Goal: Task Accomplishment & Management: Use online tool/utility

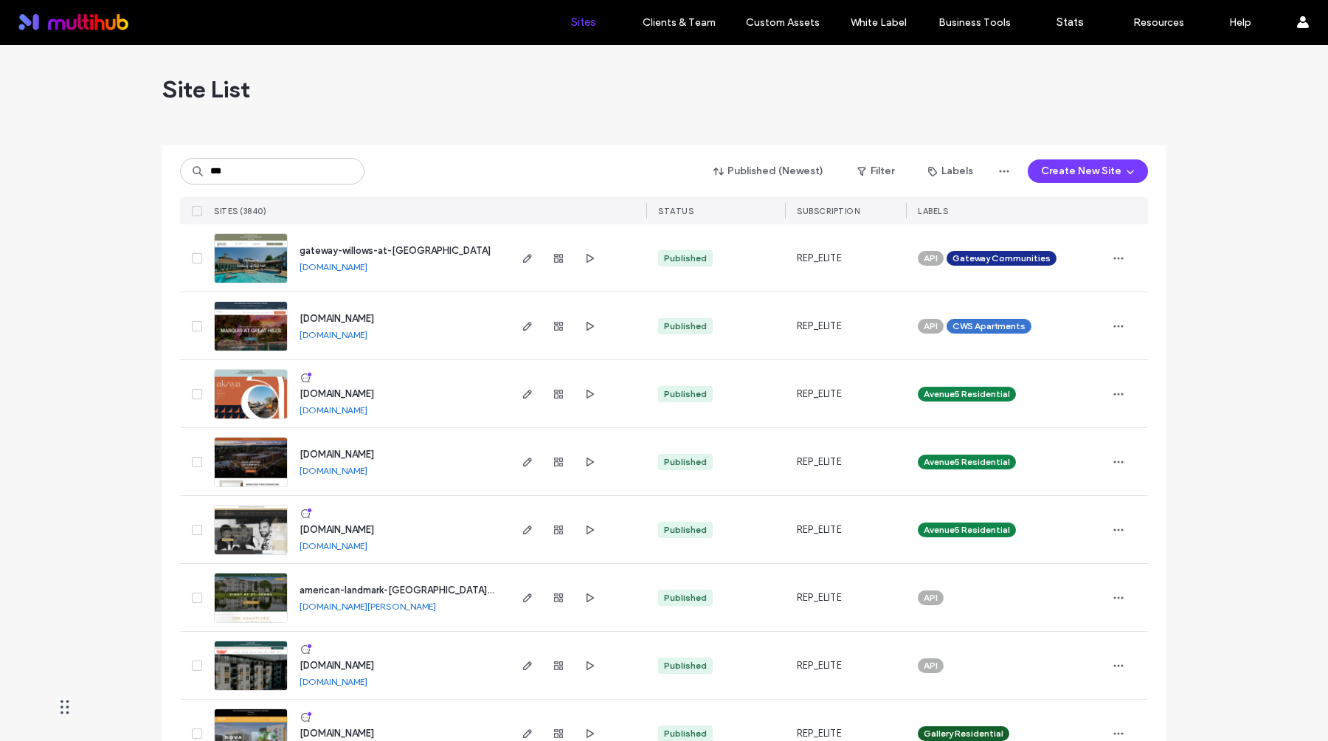
type input "***"
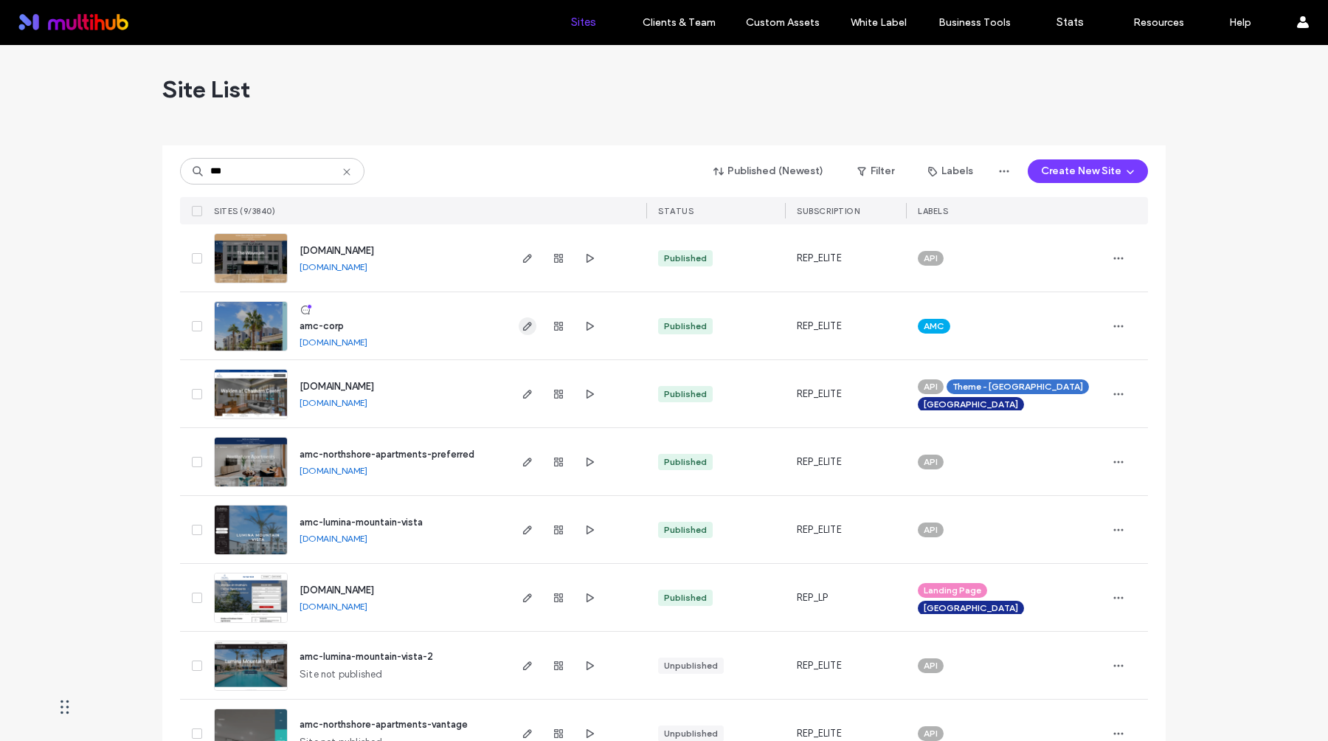
click at [522, 322] on icon "button" at bounding box center [528, 326] width 12 height 12
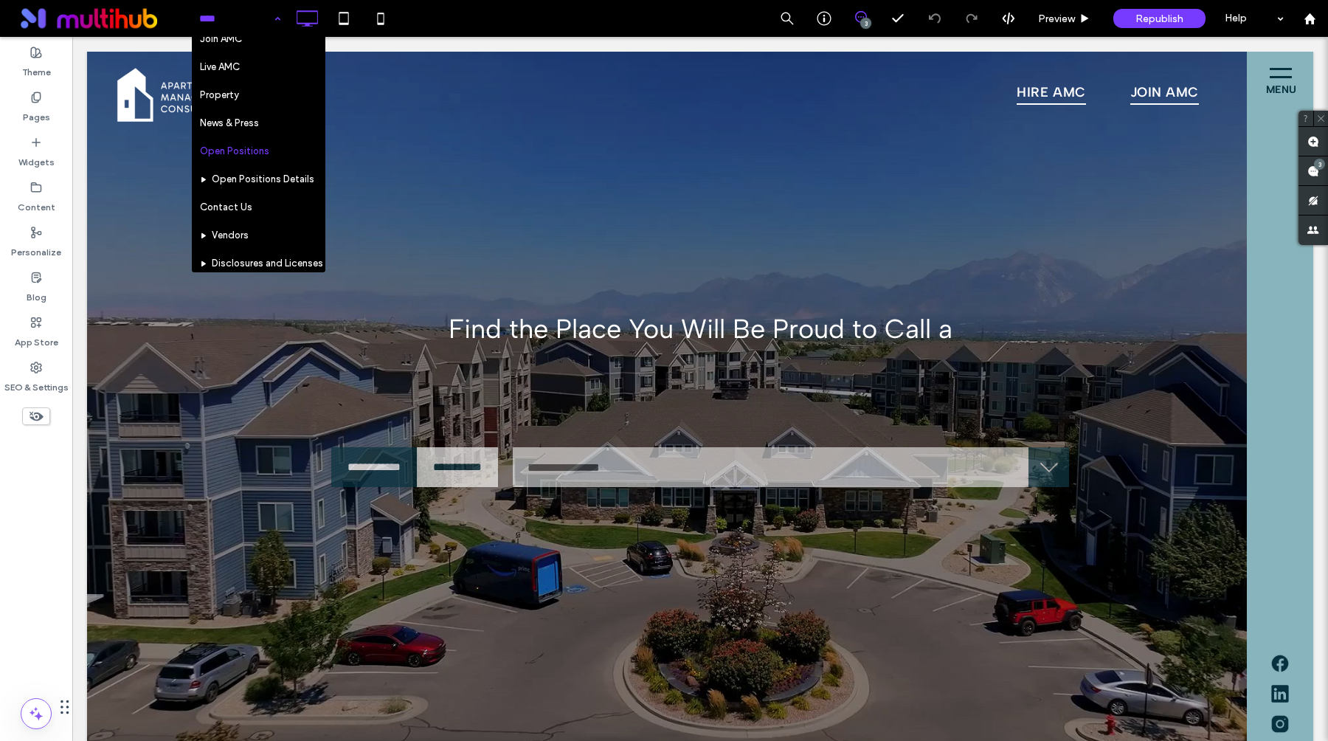
scroll to position [295, 443]
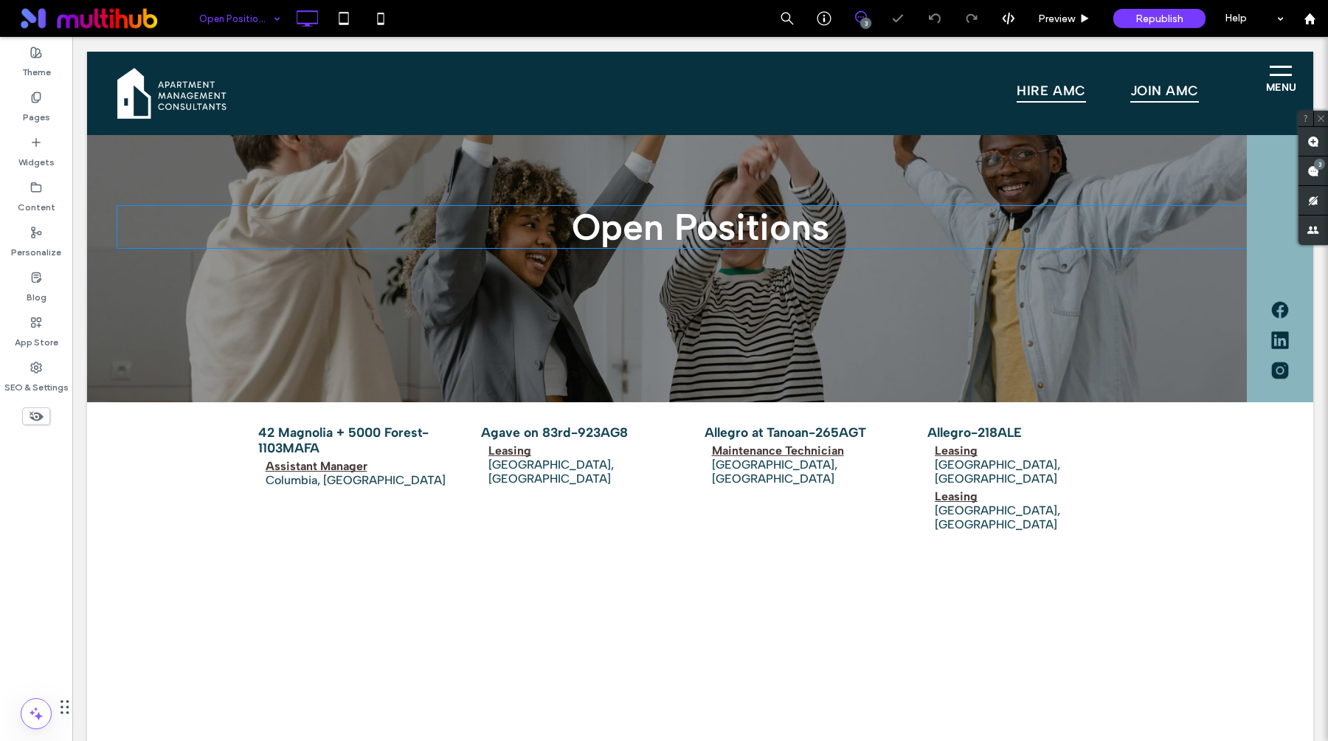
scroll to position [124, 0]
